Goal: Information Seeking & Learning: Learn about a topic

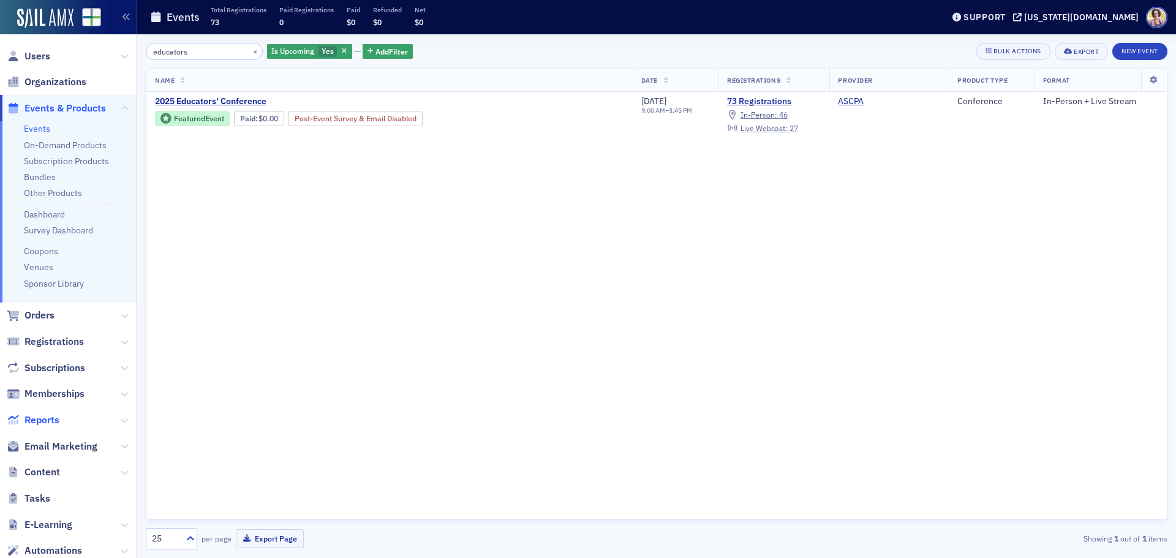
type input "educators"
click at [41, 422] on span "Reports" at bounding box center [41, 419] width 35 height 13
